Goal: Transaction & Acquisition: Purchase product/service

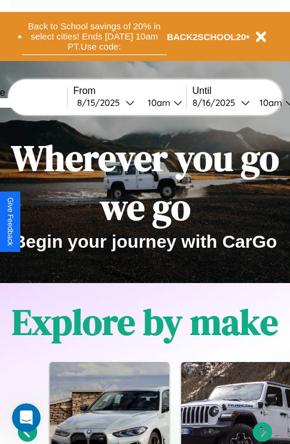
click at [94, 37] on button "Back to School savings of 20% in select cities! Ends [DATE] 10am PT. Use code:" at bounding box center [94, 36] width 145 height 37
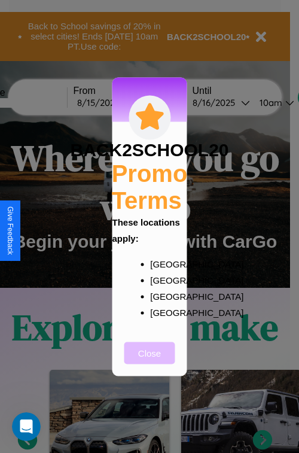
click at [150, 361] on button "Close" at bounding box center [150, 353] width 51 height 22
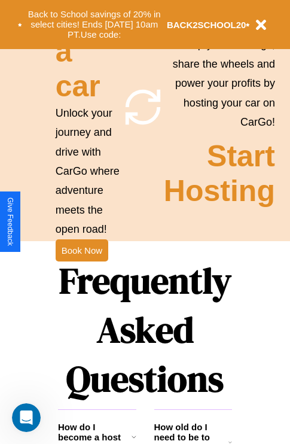
scroll to position [1166, 0]
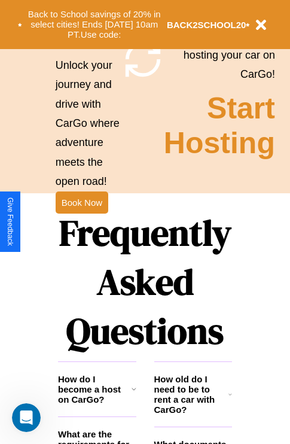
click at [81, 222] on h1 "Frequently Asked Questions" at bounding box center [145, 281] width 174 height 159
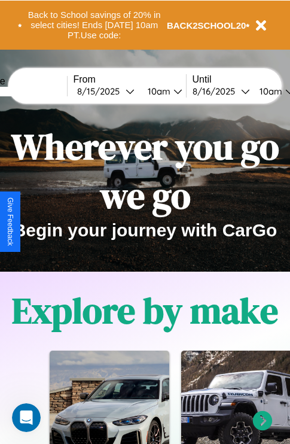
scroll to position [0, 0]
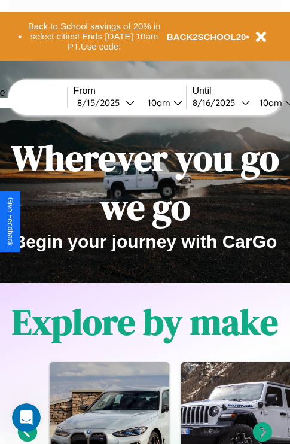
click at [40, 102] on input "text" at bounding box center [22, 103] width 90 height 10
type input "*********"
click at [120, 102] on div "[DATE]" at bounding box center [101, 102] width 49 height 11
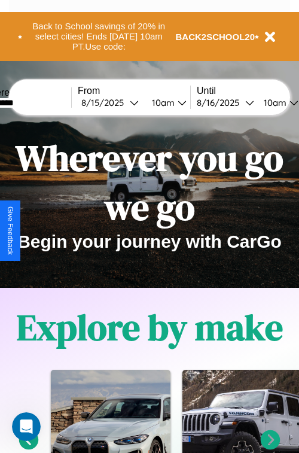
select select "*"
select select "****"
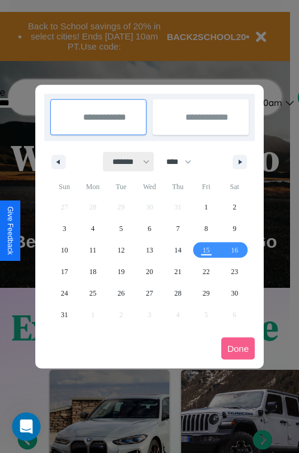
click at [126, 162] on select "******* ******** ***** ***** *** **** **** ****** ********* ******* ******** **…" at bounding box center [129, 162] width 51 height 20
select select "*"
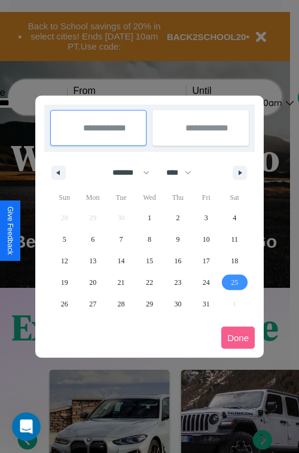
click at [235, 282] on span "25" at bounding box center [234, 283] width 7 height 22
type input "**********"
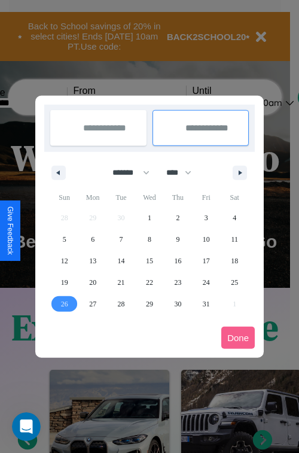
click at [64, 304] on span "26" at bounding box center [64, 304] width 7 height 22
type input "**********"
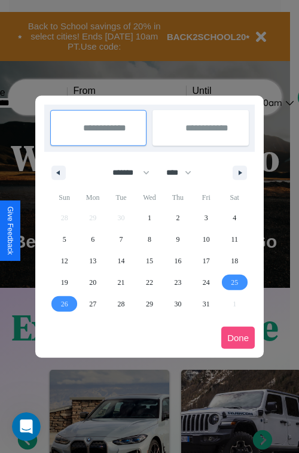
click at [238, 338] on button "Done" at bounding box center [239, 338] width 34 height 22
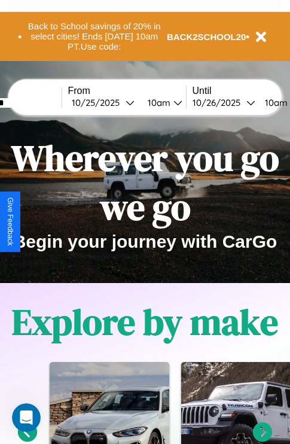
click at [172, 102] on div "10am" at bounding box center [158, 102] width 32 height 11
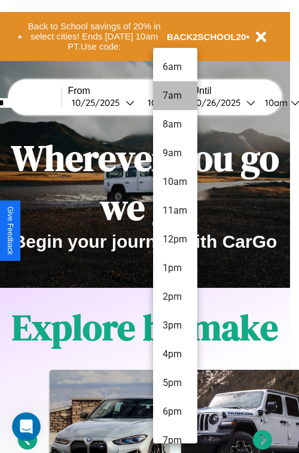
click at [175, 96] on li "7am" at bounding box center [175, 95] width 44 height 29
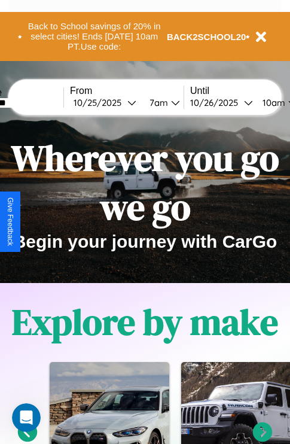
scroll to position [0, 48]
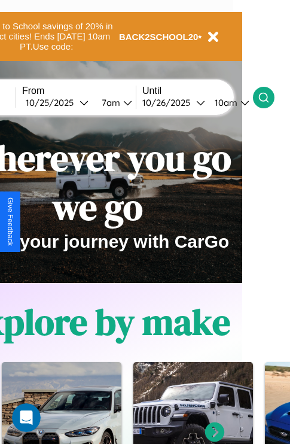
click at [270, 97] on icon at bounding box center [264, 98] width 12 height 12
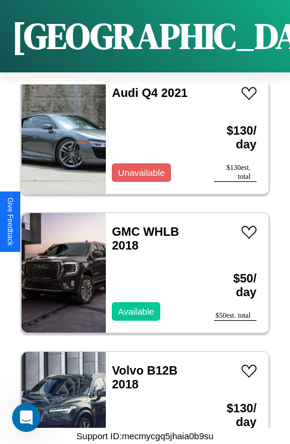
scroll to position [5186, 0]
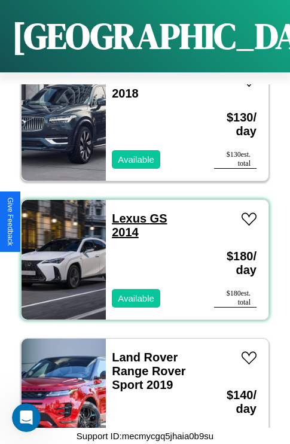
click at [126, 212] on link "Lexus GS 2014" at bounding box center [139, 225] width 55 height 27
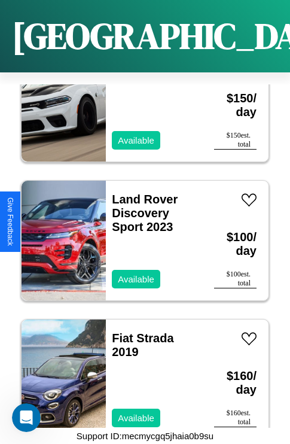
scroll to position [4074, 0]
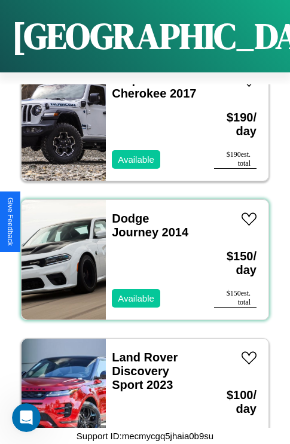
click at [141, 253] on div "Dodge Journey 2014 Available" at bounding box center [154, 260] width 96 height 120
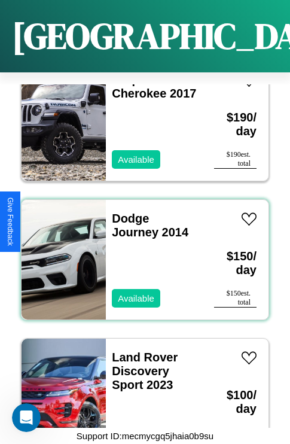
click at [141, 253] on div "Dodge Journey 2014 Available" at bounding box center [154, 260] width 96 height 120
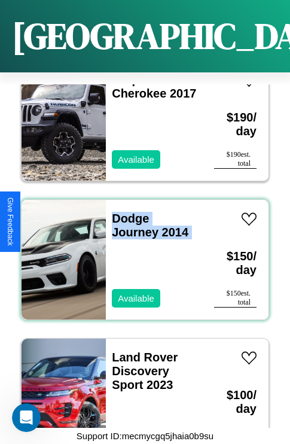
click at [141, 253] on div "Dodge Journey 2014 Available" at bounding box center [154, 260] width 96 height 120
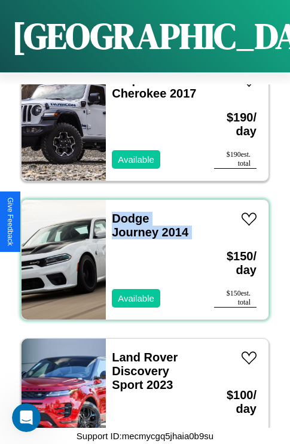
click at [141, 253] on div "Dodge Journey 2014 Available" at bounding box center [154, 260] width 96 height 120
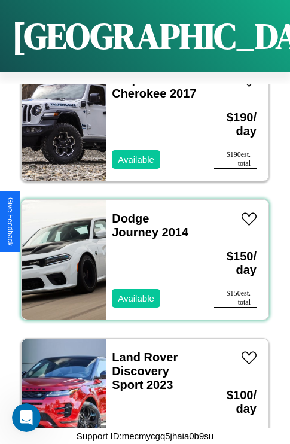
click at [141, 253] on div "Dodge Journey 2014 Available" at bounding box center [154, 260] width 96 height 120
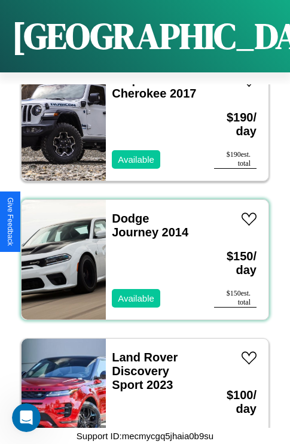
click at [141, 253] on div "Dodge Journey 2014 Available" at bounding box center [154, 260] width 96 height 120
click at [127, 212] on link "Dodge Journey 2014" at bounding box center [150, 225] width 77 height 27
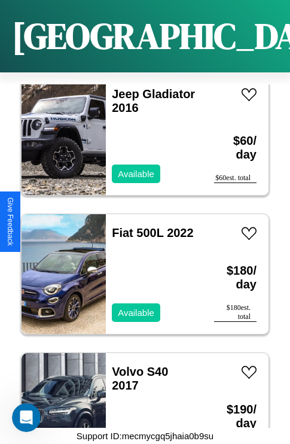
scroll to position [7409, 0]
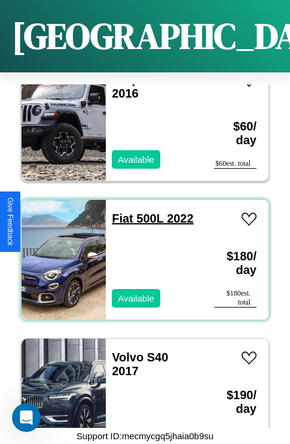
click at [119, 212] on link "Fiat 500L 2022" at bounding box center [152, 218] width 81 height 13
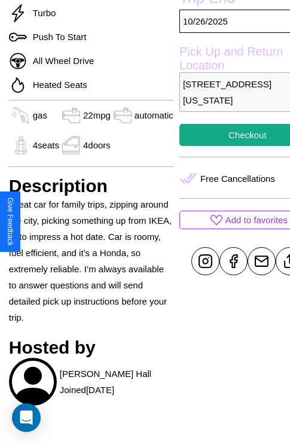
scroll to position [425, 38]
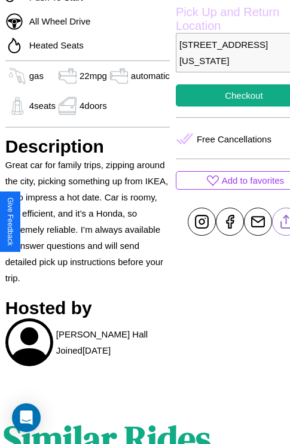
click at [286, 222] on line at bounding box center [286, 220] width 0 height 8
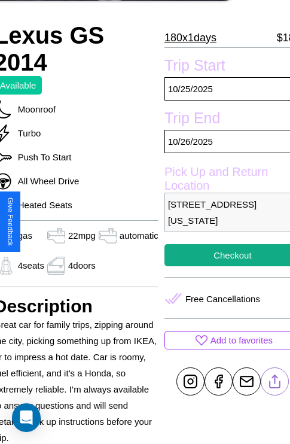
scroll to position [256, 50]
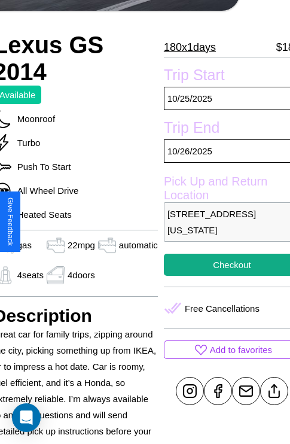
click at [222, 222] on p "9454 Second Street San Diego California 87479 United States" at bounding box center [232, 222] width 137 height 40
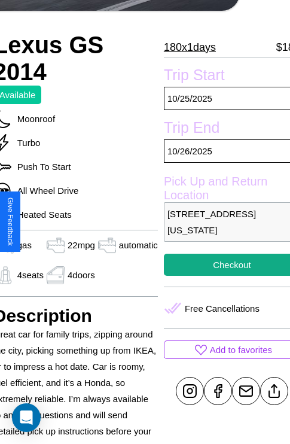
click at [222, 222] on p "9454 Second Street San Diego California 87479 United States" at bounding box center [232, 222] width 137 height 40
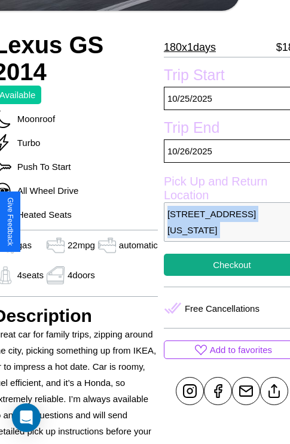
click at [222, 222] on p "9454 Second Street San Diego California 87479 United States" at bounding box center [232, 222] width 137 height 40
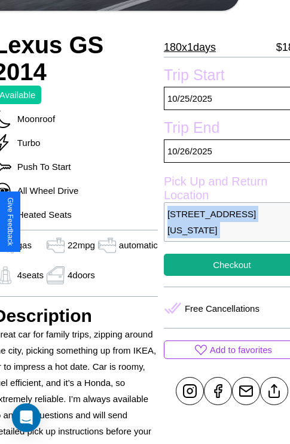
click at [222, 222] on p "9454 Second Street San Diego California 87479 United States" at bounding box center [232, 222] width 137 height 40
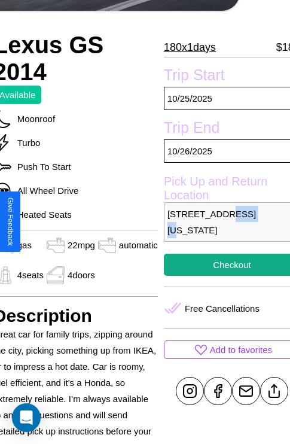
click at [222, 222] on p "9454 Second Street San Diego California 87479 United States" at bounding box center [232, 222] width 137 height 40
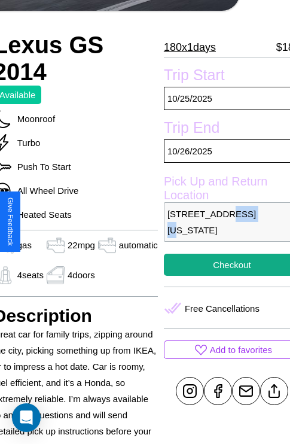
click at [222, 222] on p "9454 Second Street San Diego California 87479 United States" at bounding box center [232, 222] width 137 height 40
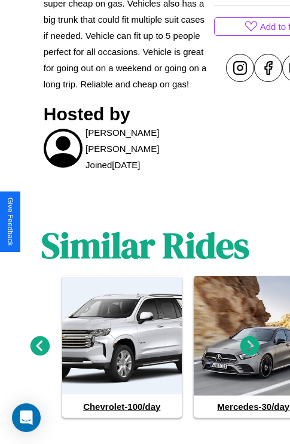
scroll to position [536, 0]
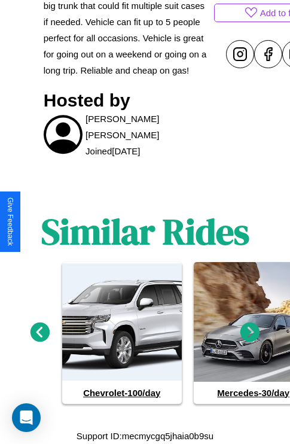
click at [250, 333] on icon at bounding box center [251, 332] width 20 height 20
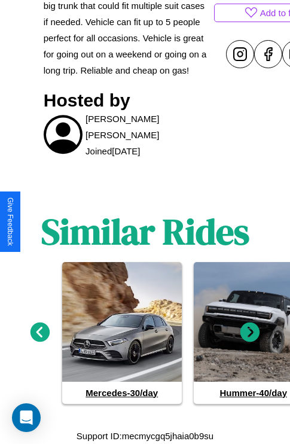
click at [250, 333] on icon at bounding box center [251, 332] width 20 height 20
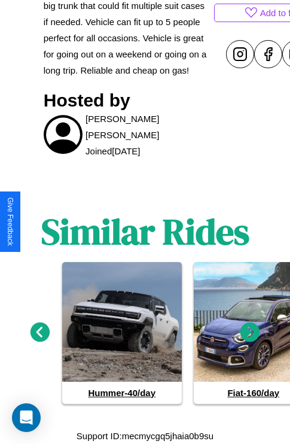
click at [250, 333] on icon at bounding box center [251, 332] width 20 height 20
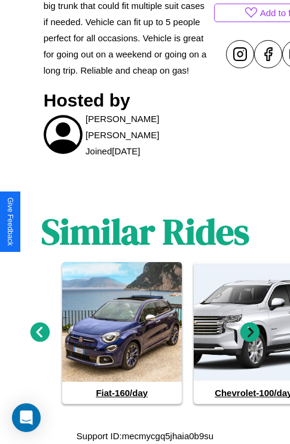
click at [40, 333] on icon at bounding box center [41, 332] width 20 height 20
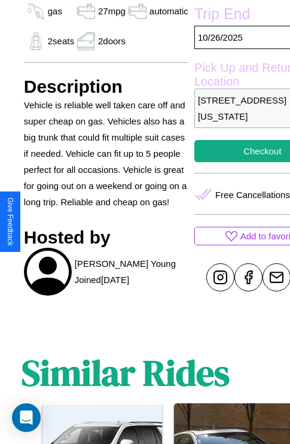
scroll to position [425, 38]
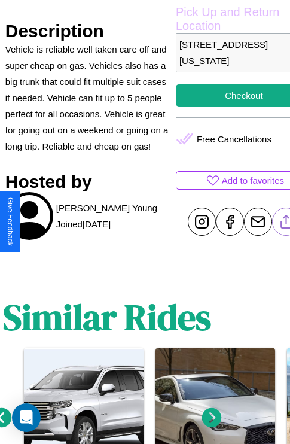
click at [286, 222] on line at bounding box center [286, 220] width 0 height 8
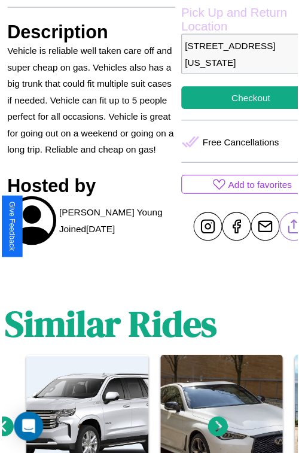
scroll to position [384, 50]
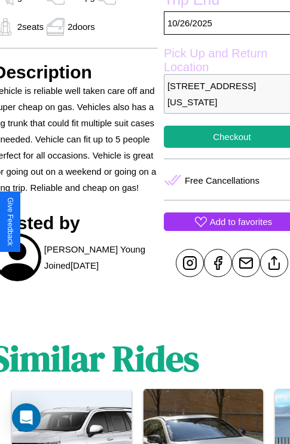
click at [222, 222] on p "Add to favorites" at bounding box center [241, 222] width 62 height 16
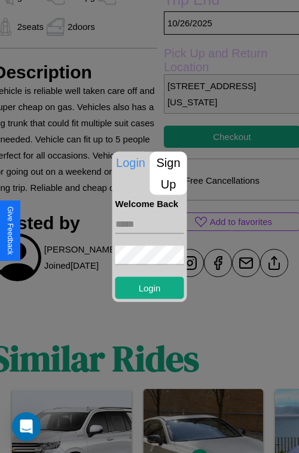
click at [168, 173] on p "Sign Up" at bounding box center [168, 173] width 37 height 43
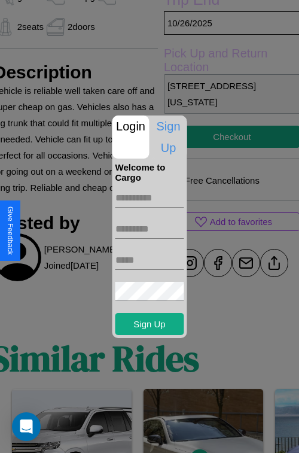
click at [150, 198] on input "text" at bounding box center [150, 198] width 69 height 19
type input "****"
click at [150, 229] on input "text" at bounding box center [150, 229] width 69 height 19
type input "******"
click at [150, 260] on input "text" at bounding box center [150, 260] width 69 height 19
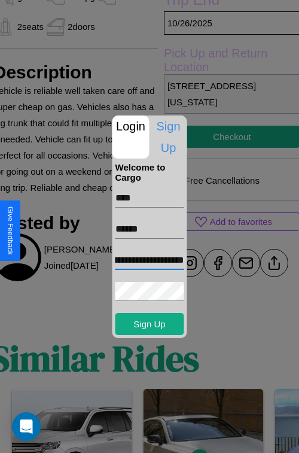
scroll to position [0, 46]
type input "**********"
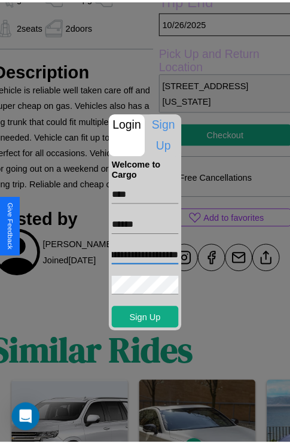
scroll to position [0, 0]
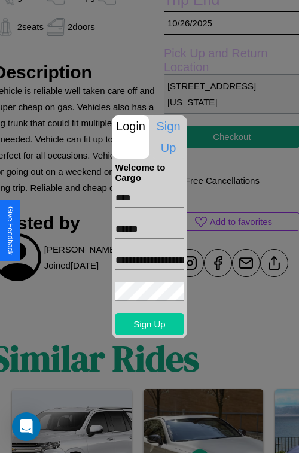
click at [150, 324] on button "Sign Up" at bounding box center [150, 324] width 69 height 22
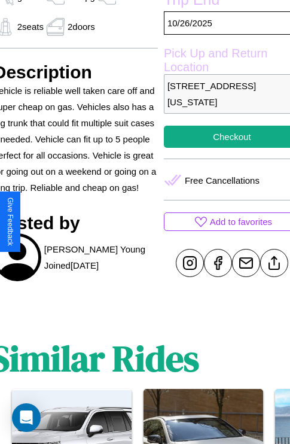
scroll to position [299, 50]
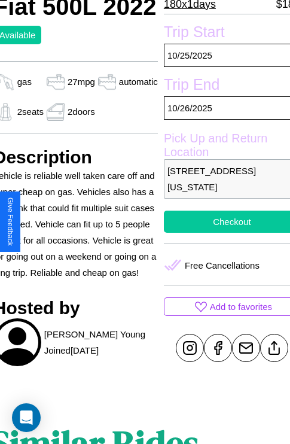
click at [222, 222] on button "Checkout" at bounding box center [232, 222] width 137 height 22
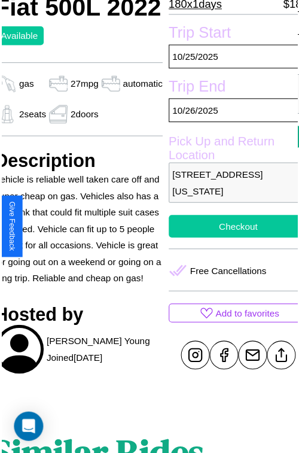
scroll to position [302, 50]
